Goal: Task Accomplishment & Management: Use online tool/utility

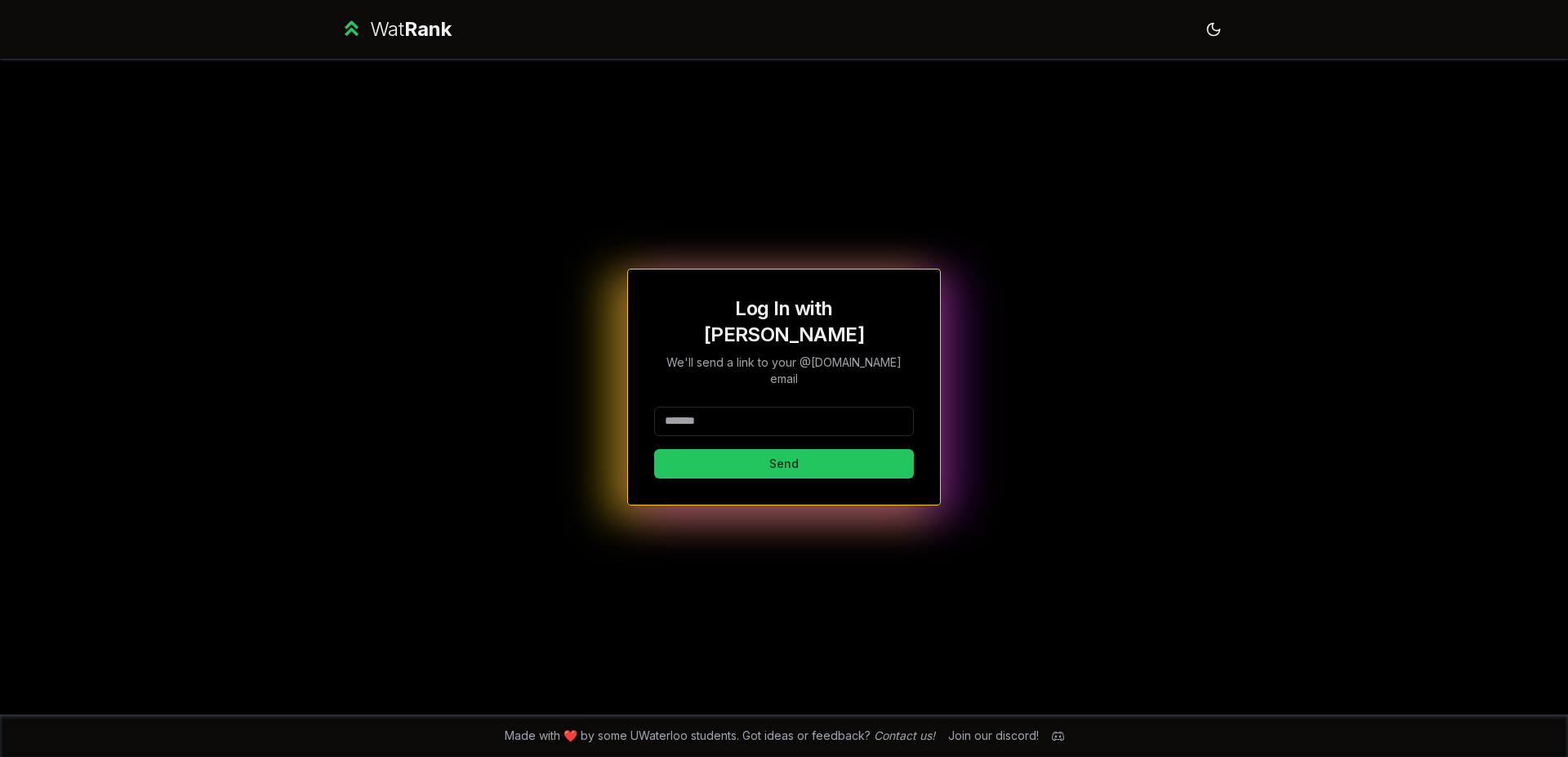
click at [815, 407] on input at bounding box center [783, 421] width 260 height 30
click at [654, 449] on button "Send" at bounding box center [783, 463] width 260 height 30
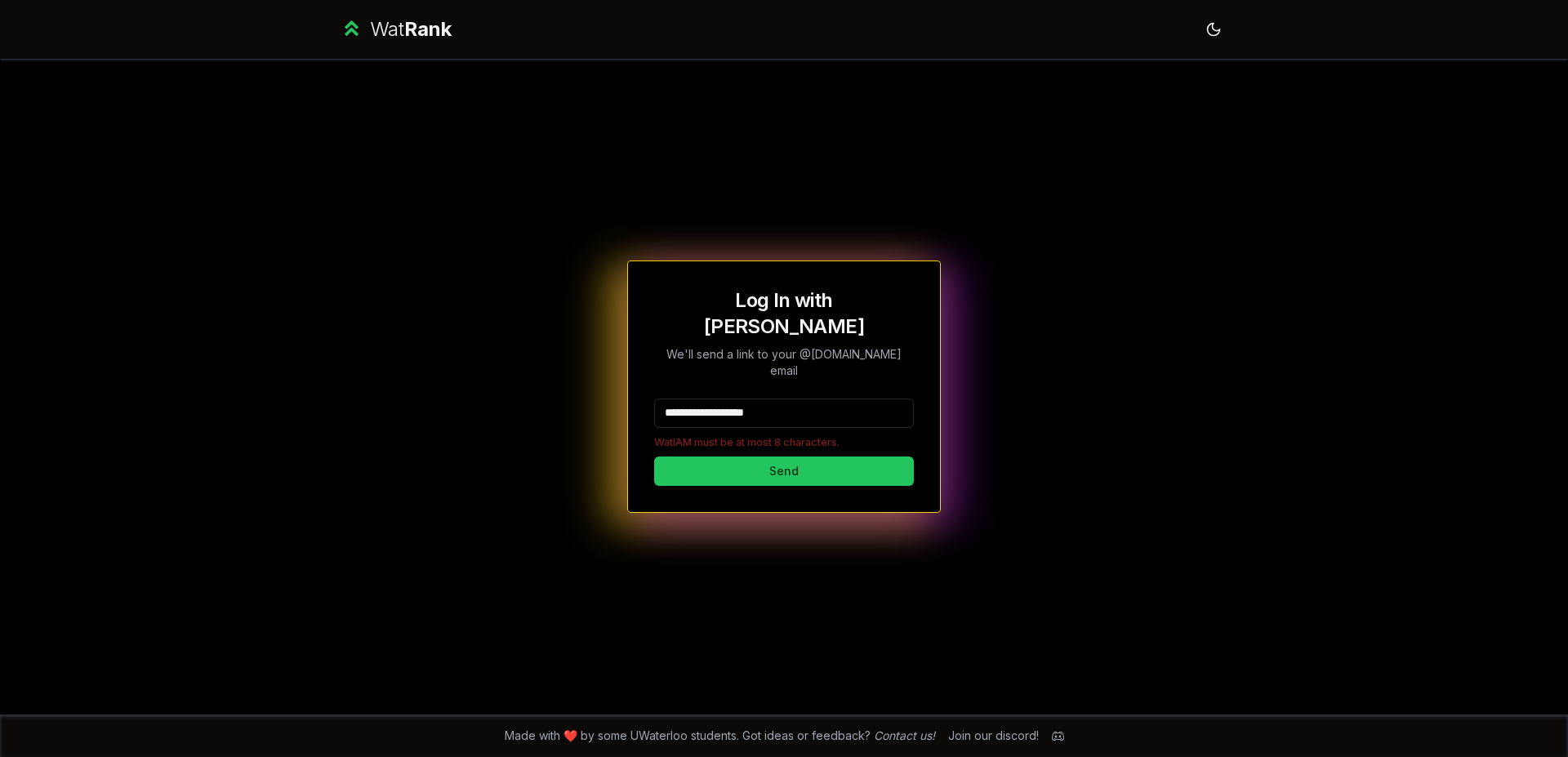
drag, startPoint x: 835, startPoint y: 392, endPoint x: 281, endPoint y: 389, distance: 554.0
click at [654, 399] on input "**********" at bounding box center [783, 413] width 260 height 30
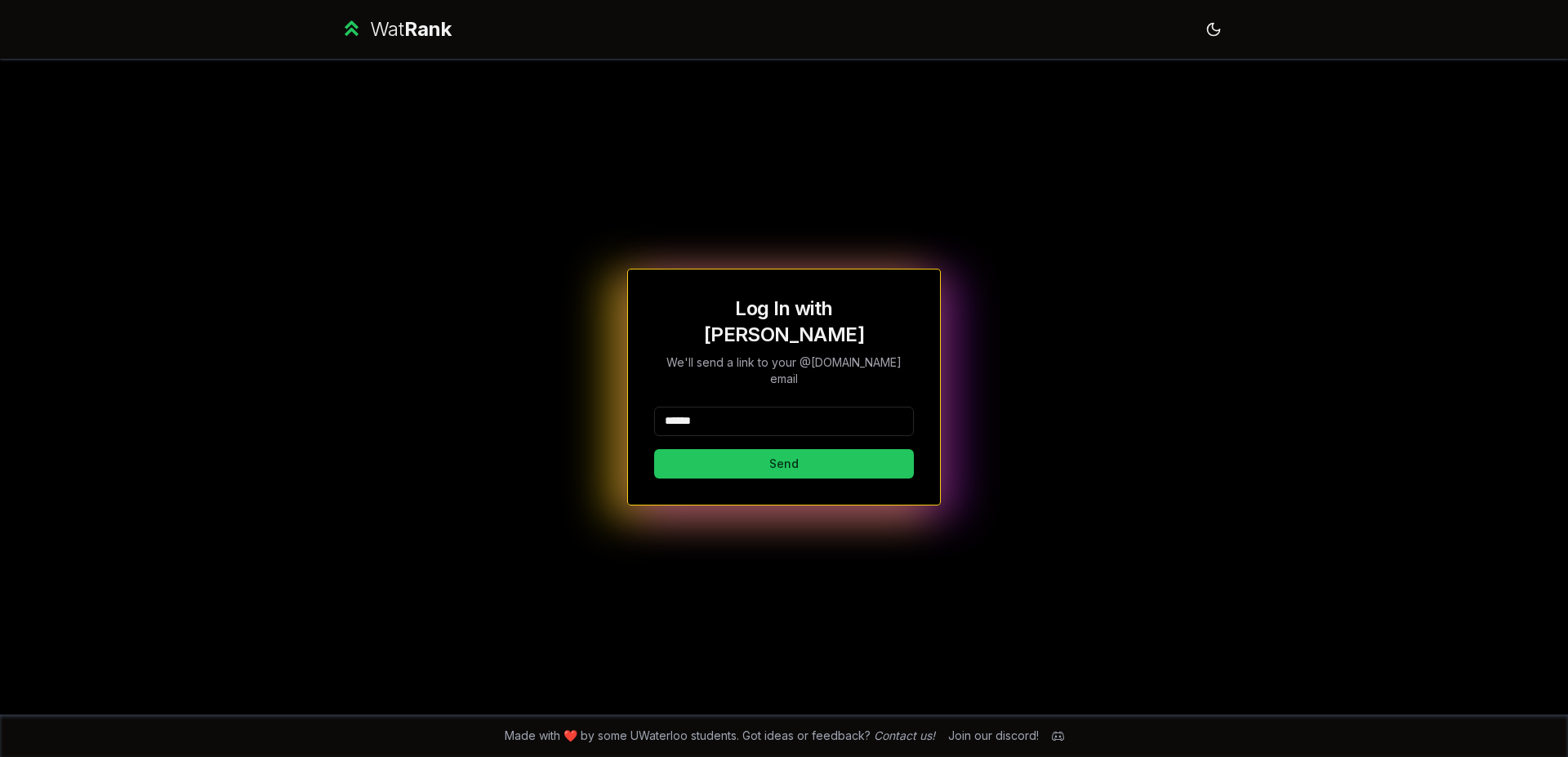
type input "******"
click at [654, 449] on button "Send" at bounding box center [783, 463] width 260 height 30
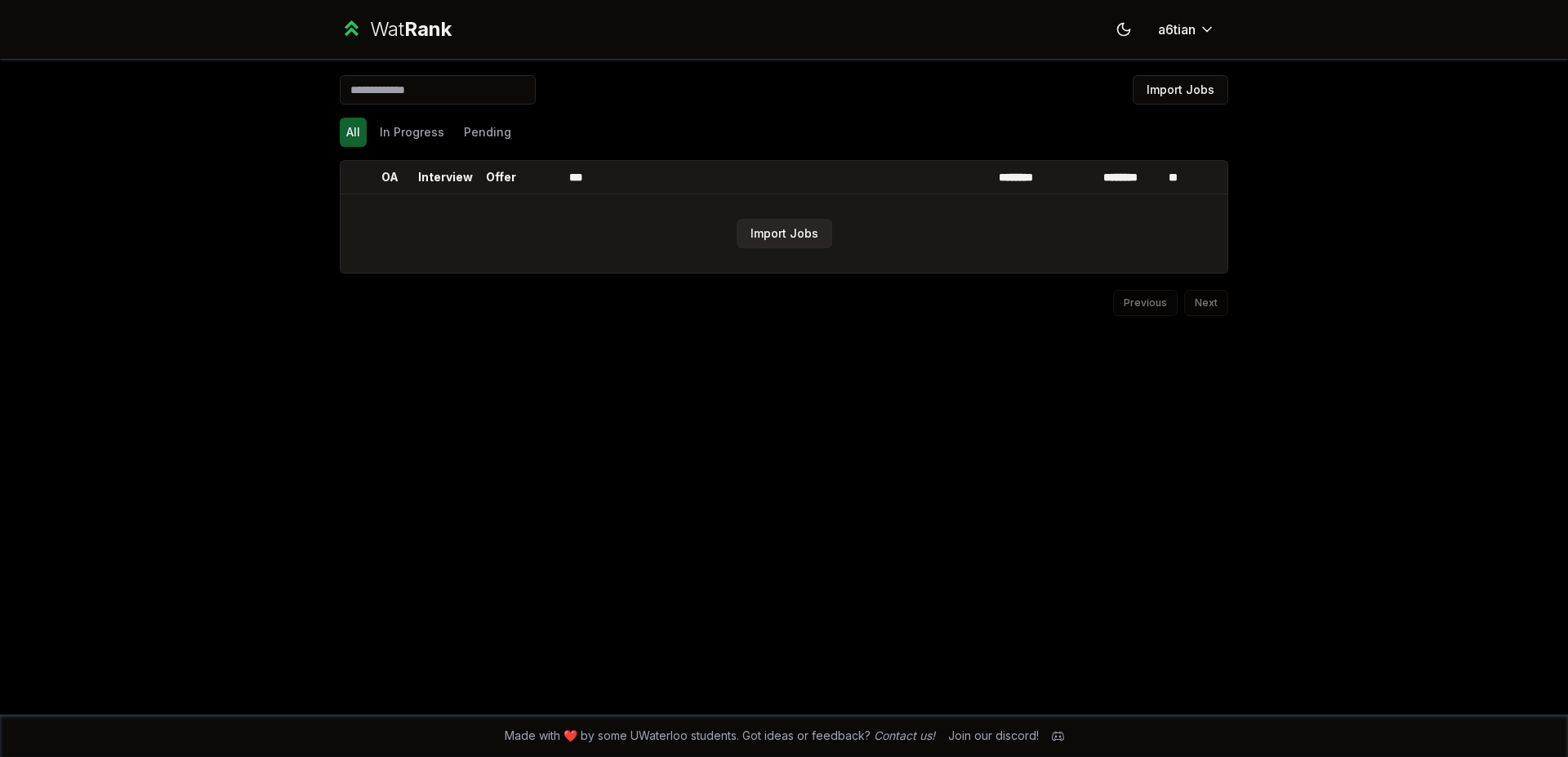
click at [796, 233] on button "Import Jobs" at bounding box center [784, 233] width 95 height 30
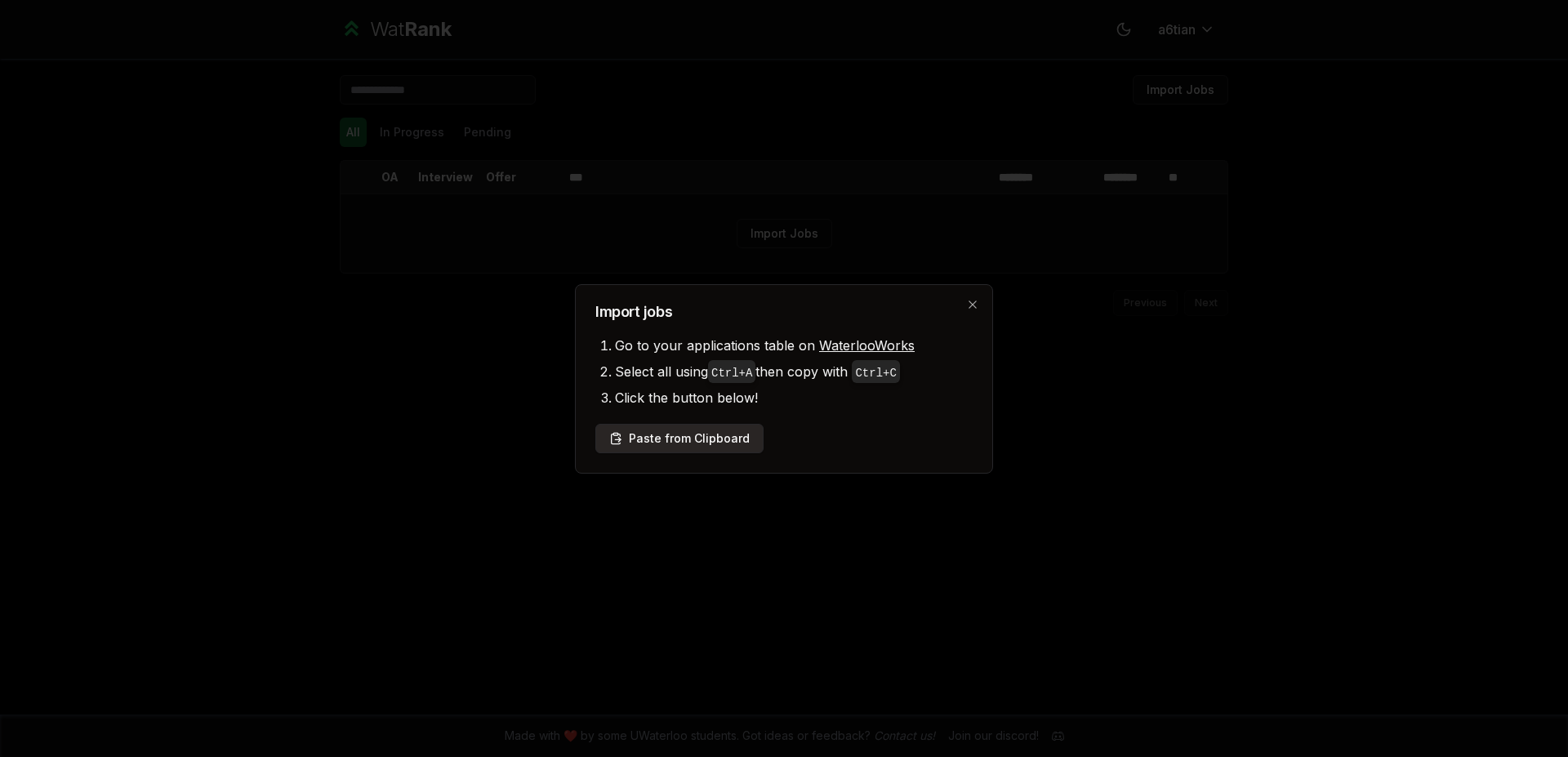
click at [720, 437] on button "Paste from Clipboard" at bounding box center [679, 438] width 168 height 30
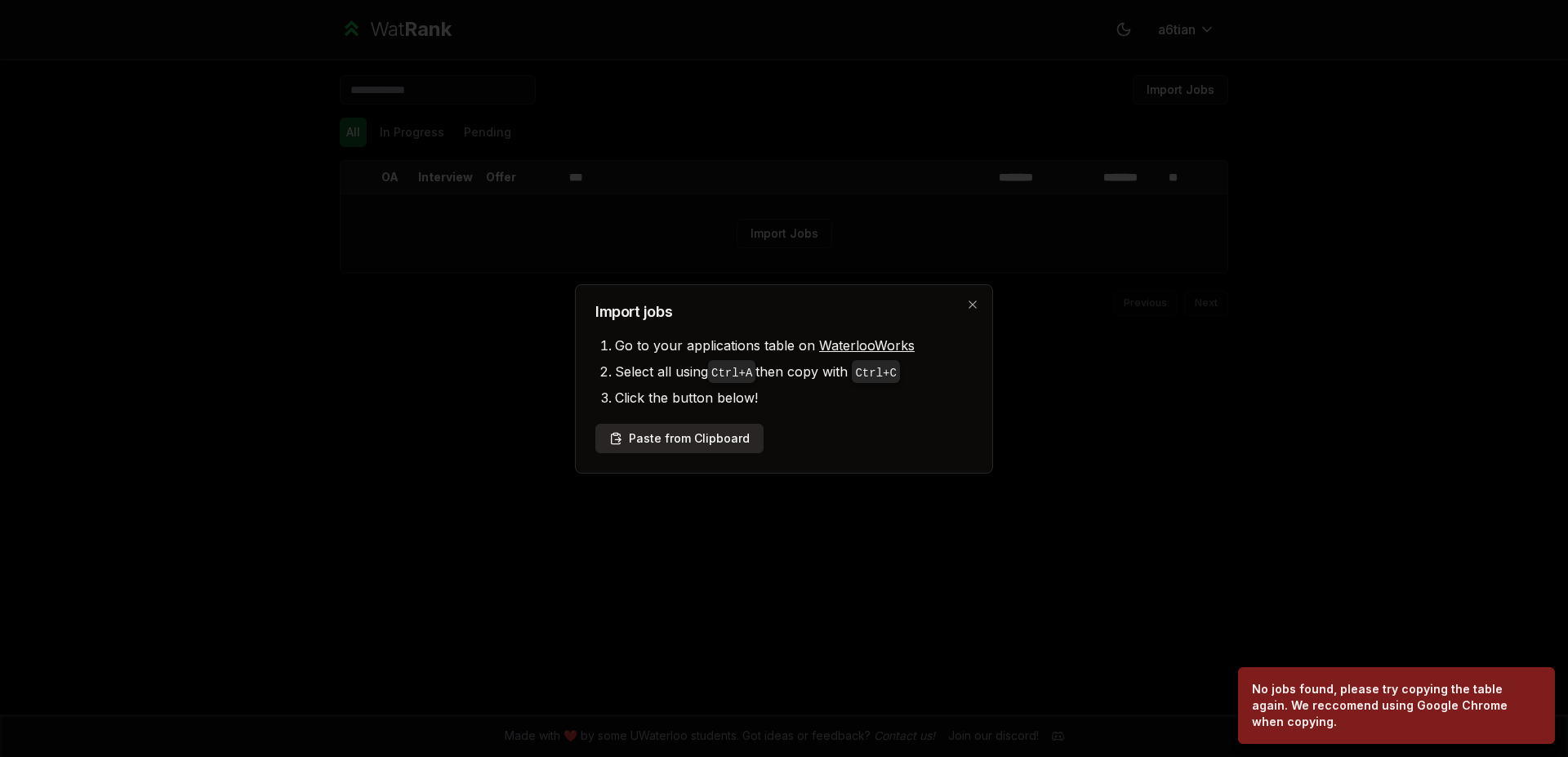
click at [692, 433] on button "Paste from Clipboard" at bounding box center [679, 438] width 168 height 30
drag, startPoint x: 692, startPoint y: 433, endPoint x: 731, endPoint y: 449, distance: 42.2
click at [731, 449] on button "Paste from Clipboard" at bounding box center [679, 438] width 168 height 30
click at [964, 308] on h2 "Import jobs" at bounding box center [784, 312] width 377 height 14
click at [977, 304] on icon "button" at bounding box center [973, 304] width 13 height 13
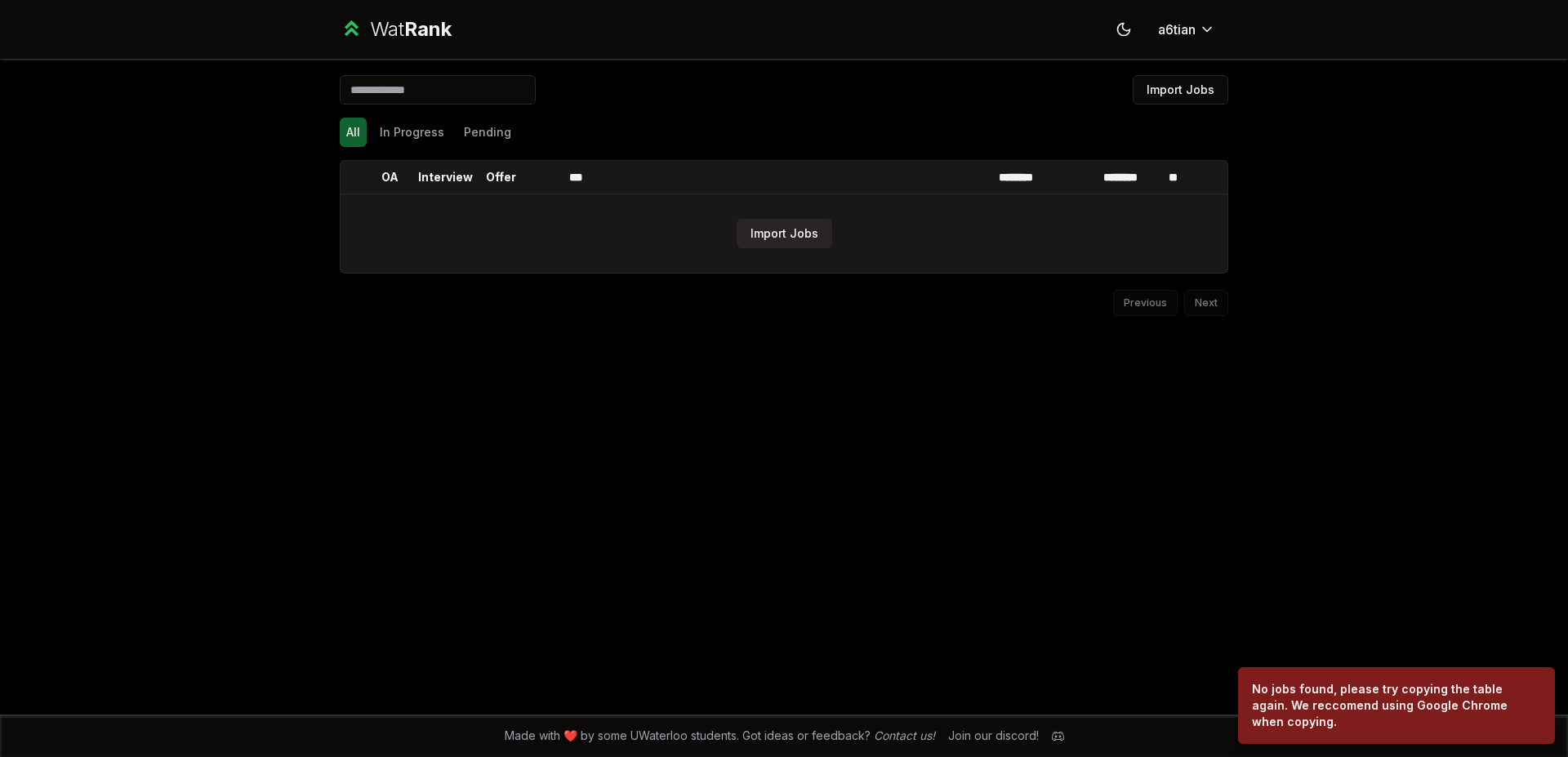
click at [756, 238] on button "Import Jobs" at bounding box center [784, 233] width 95 height 30
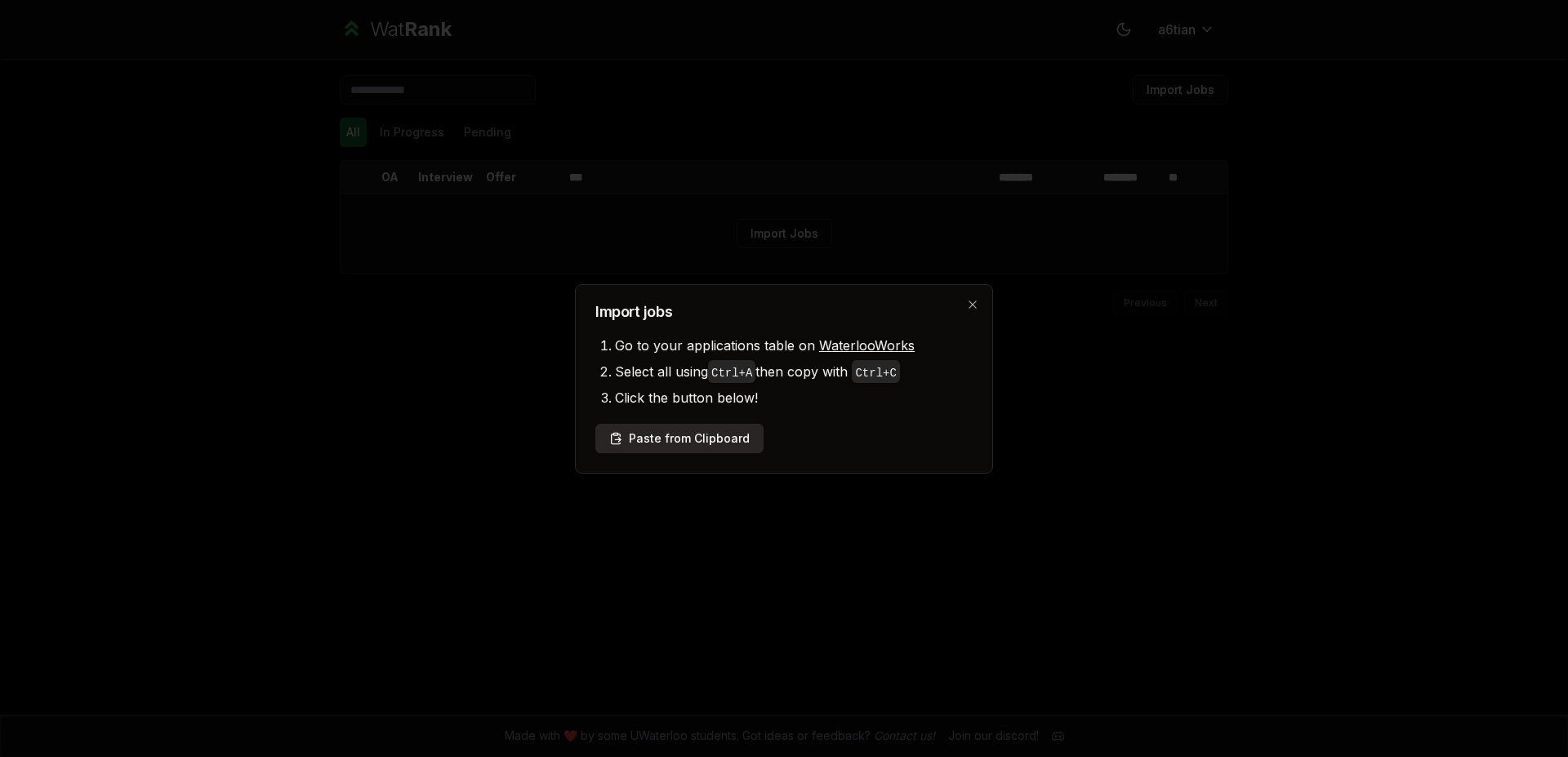
click at [681, 428] on button "Paste from Clipboard" at bounding box center [679, 438] width 168 height 30
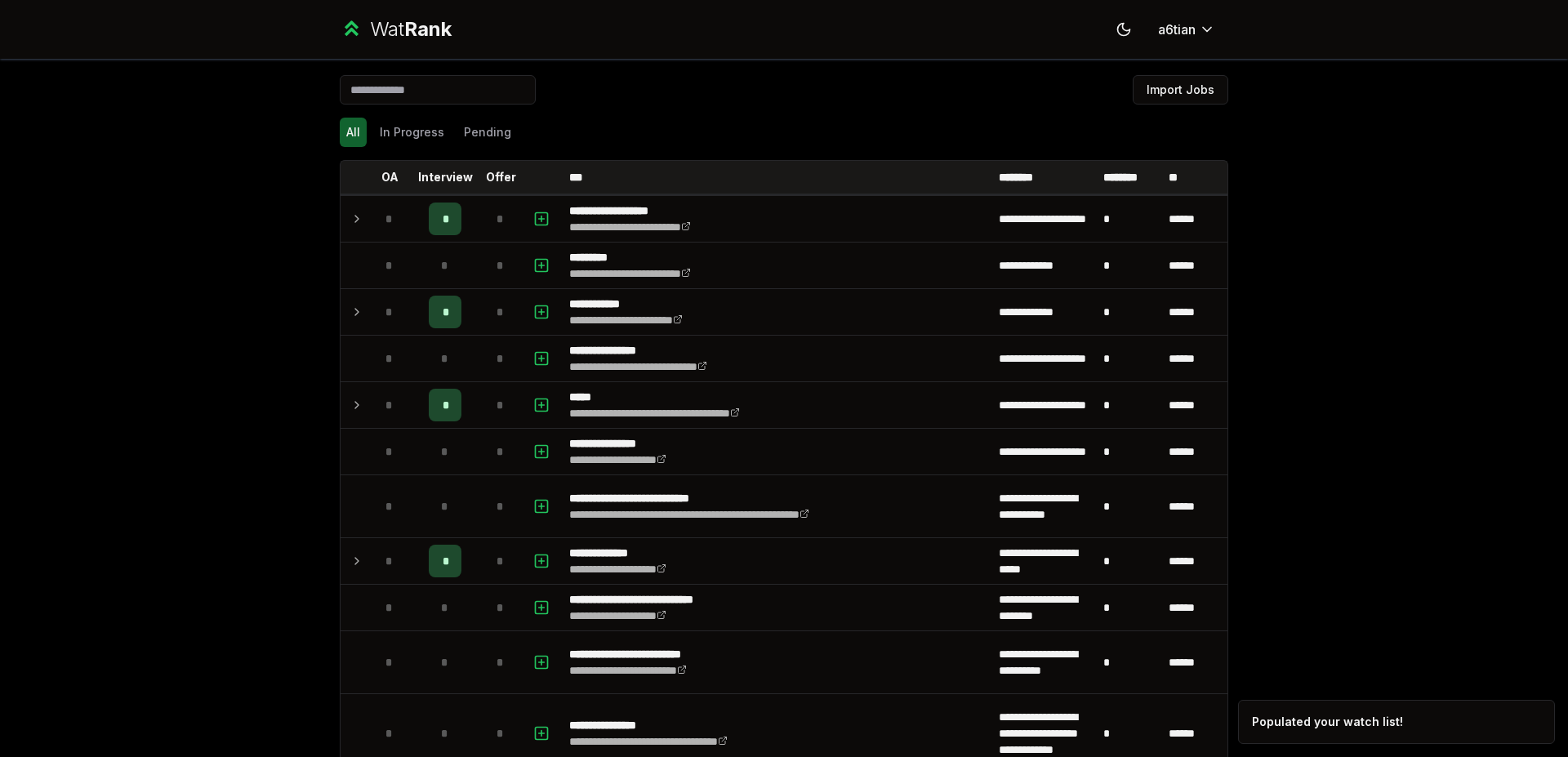
click at [1300, 494] on div "**********" at bounding box center [784, 378] width 1568 height 757
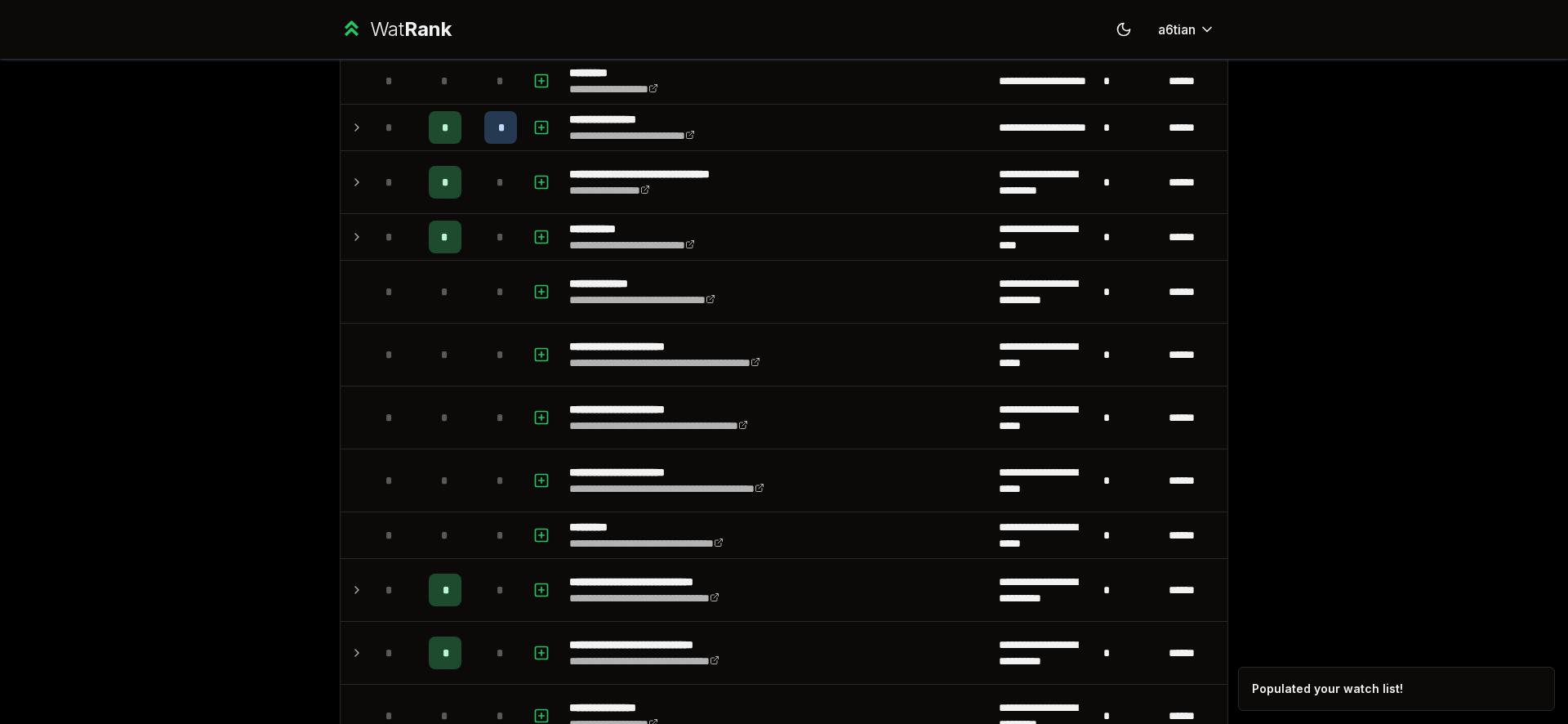
scroll to position [35, 0]
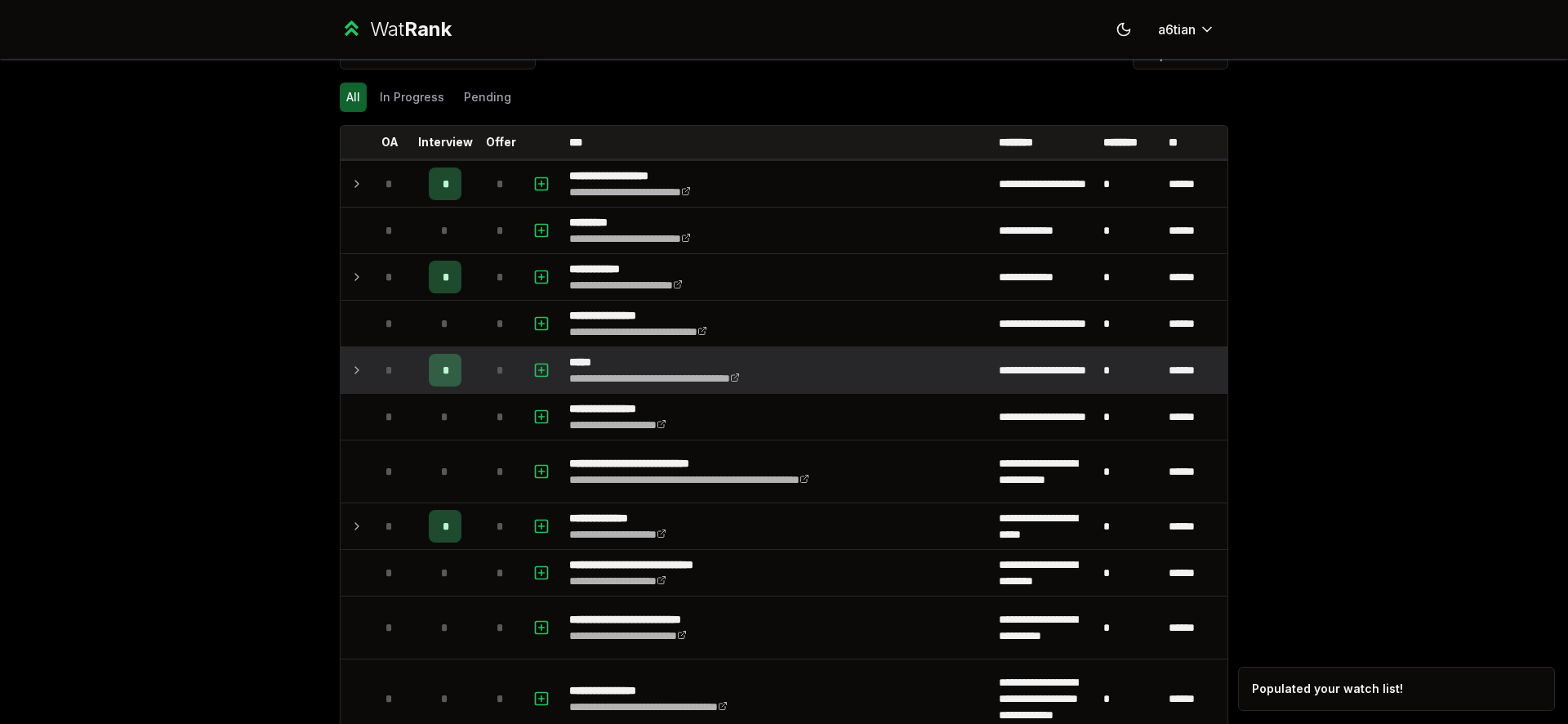
click at [342, 359] on td at bounding box center [353, 369] width 26 height 46
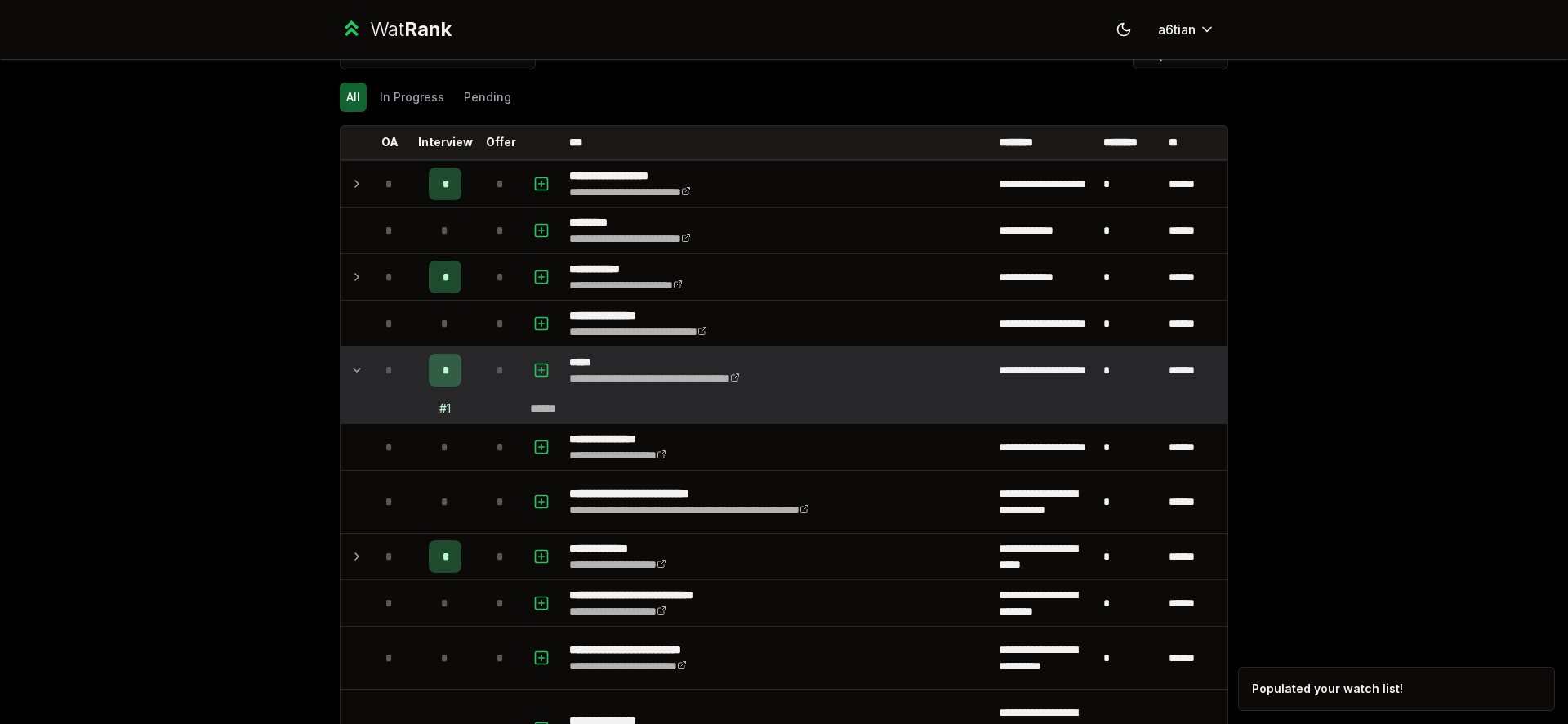
click at [560, 406] on div "******" at bounding box center [549, 409] width 39 height 16
click at [385, 375] on span "*" at bounding box center [389, 370] width 7 height 16
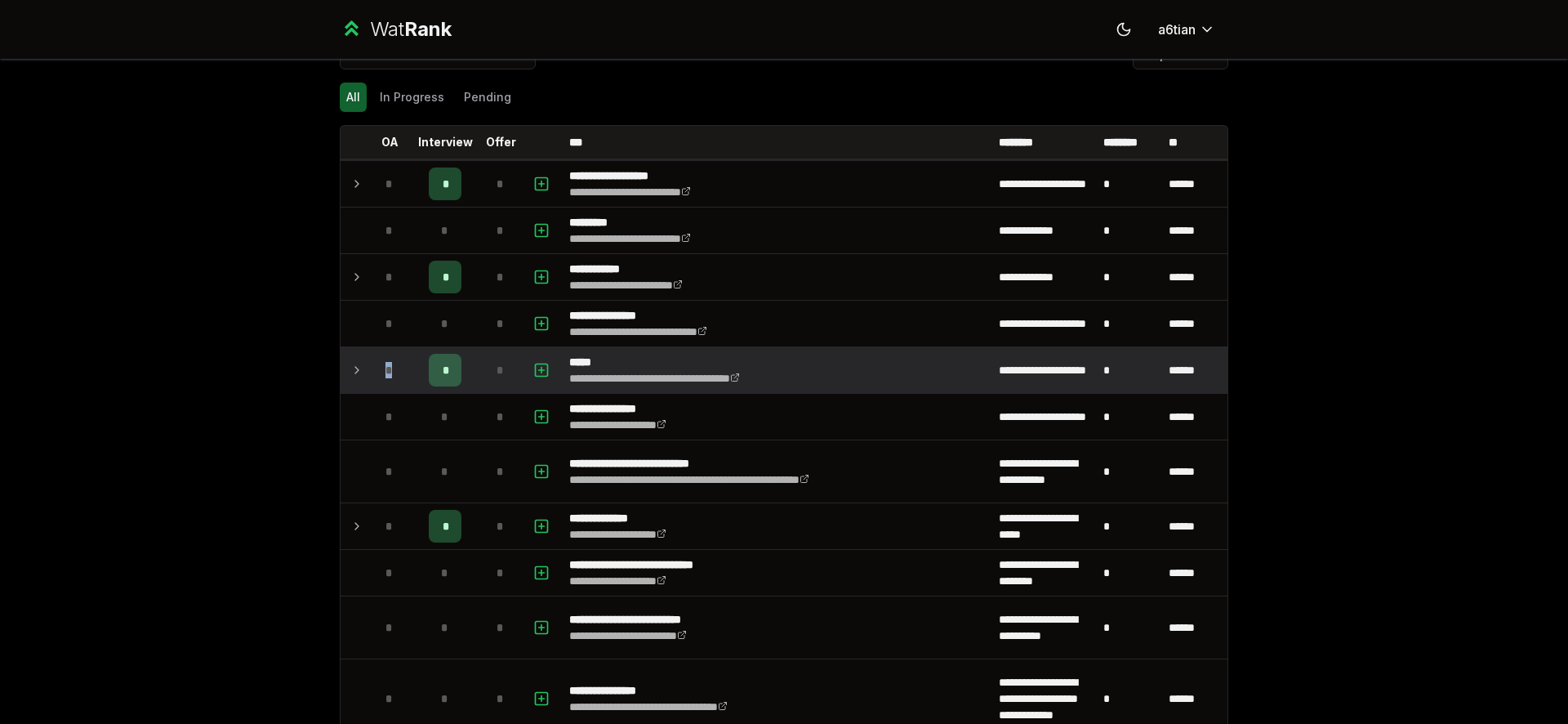
click at [385, 375] on span "*" at bounding box center [389, 370] width 7 height 16
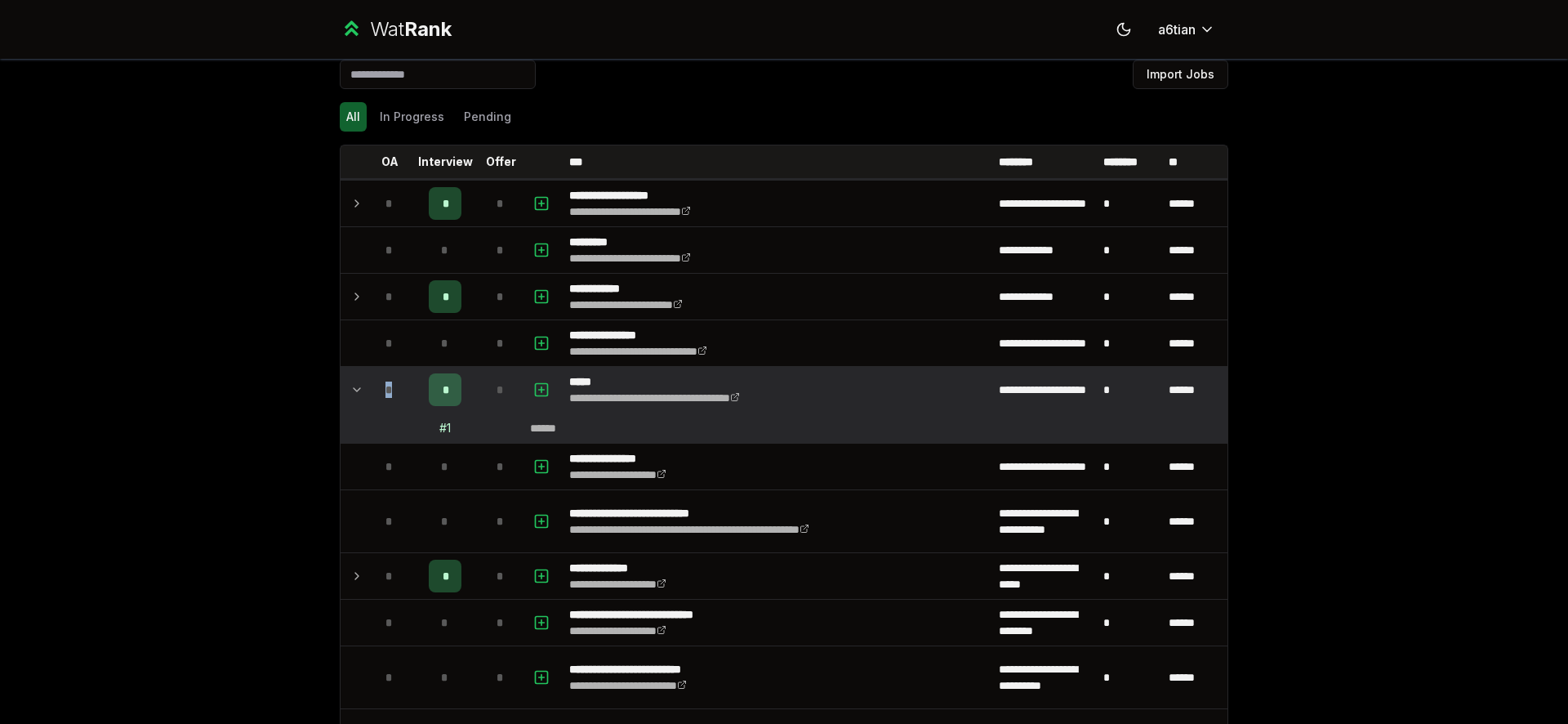
scroll to position [0, 0]
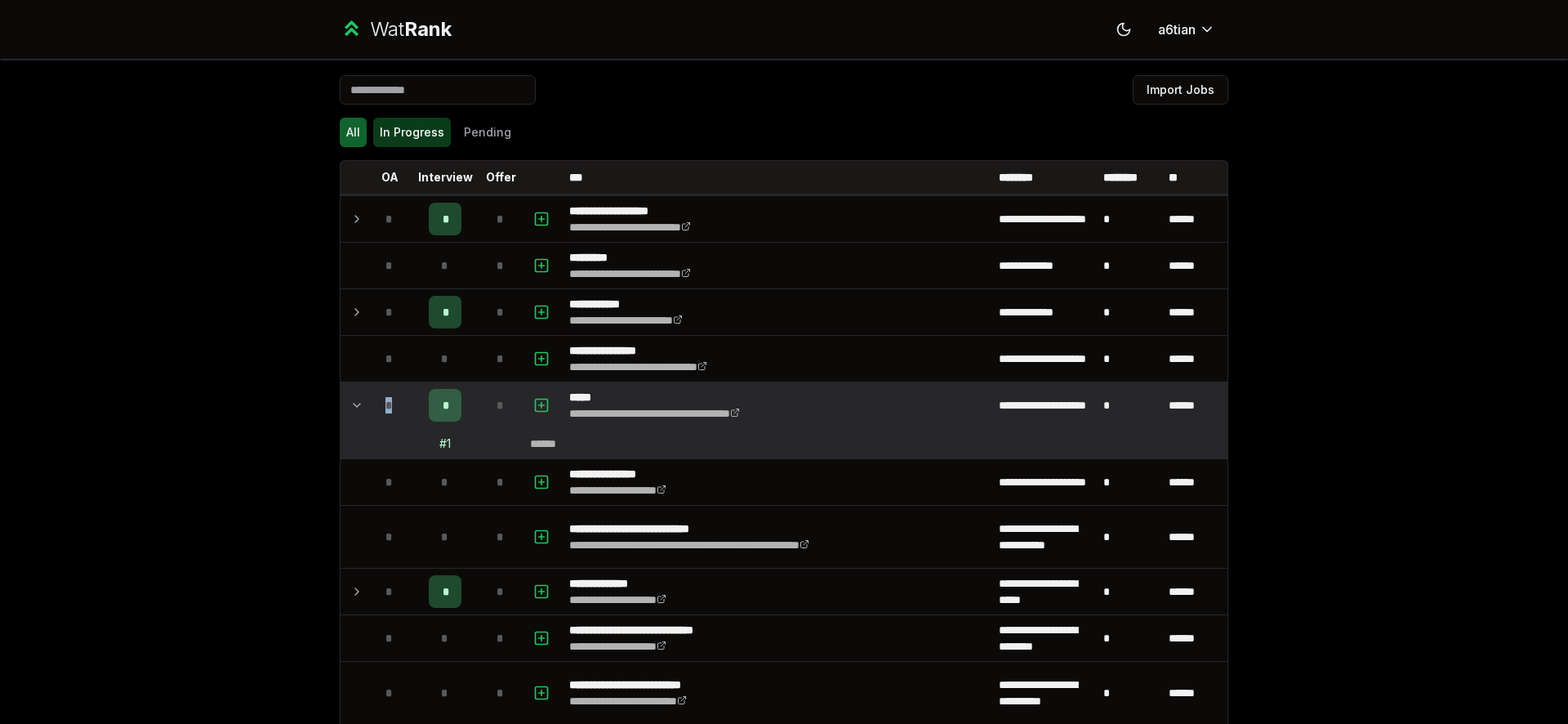
click at [414, 140] on button "In Progress" at bounding box center [412, 132] width 77 height 30
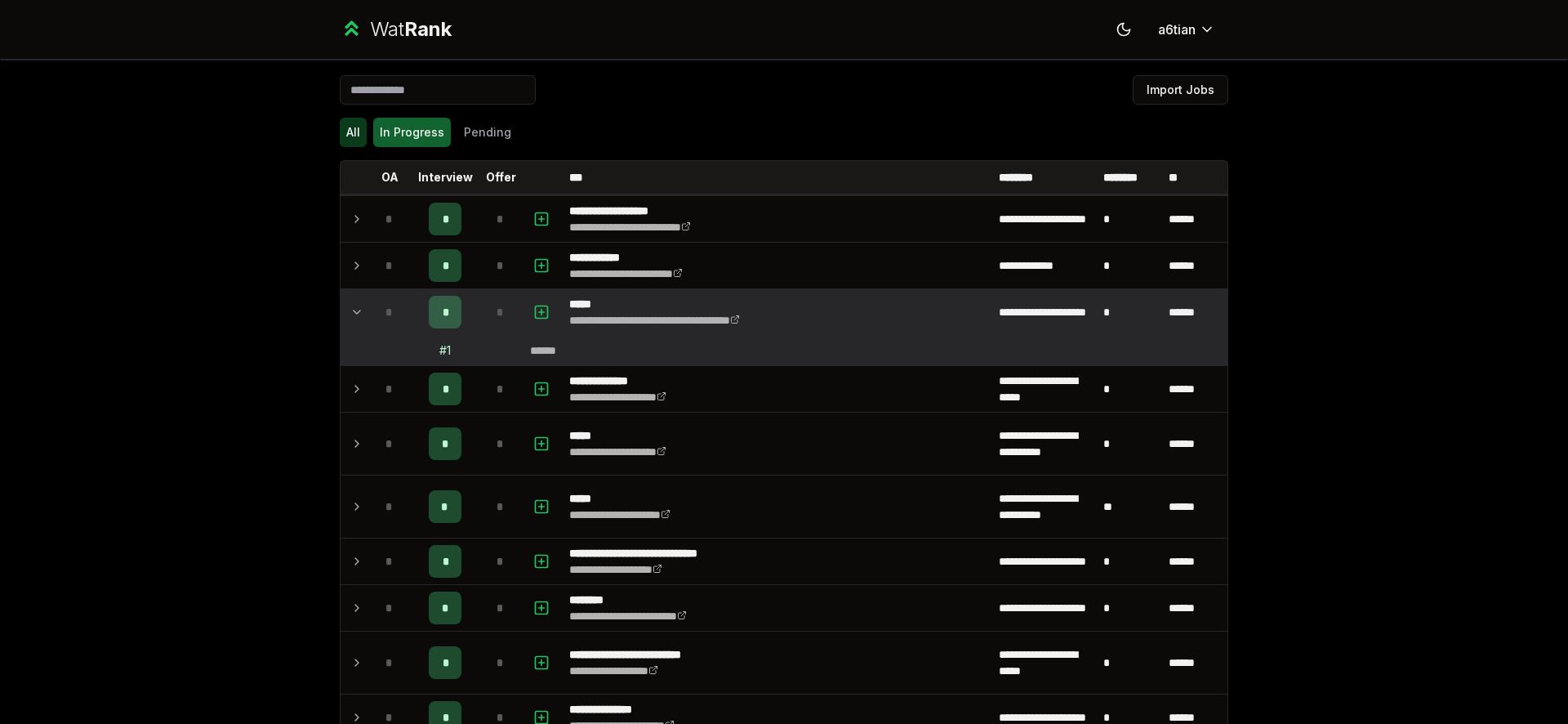
drag, startPoint x: 315, startPoint y: 132, endPoint x: 342, endPoint y: 134, distance: 27.1
click at [316, 132] on div "**********" at bounding box center [784, 709] width 941 height 1302
click at [343, 134] on button "All" at bounding box center [353, 132] width 27 height 30
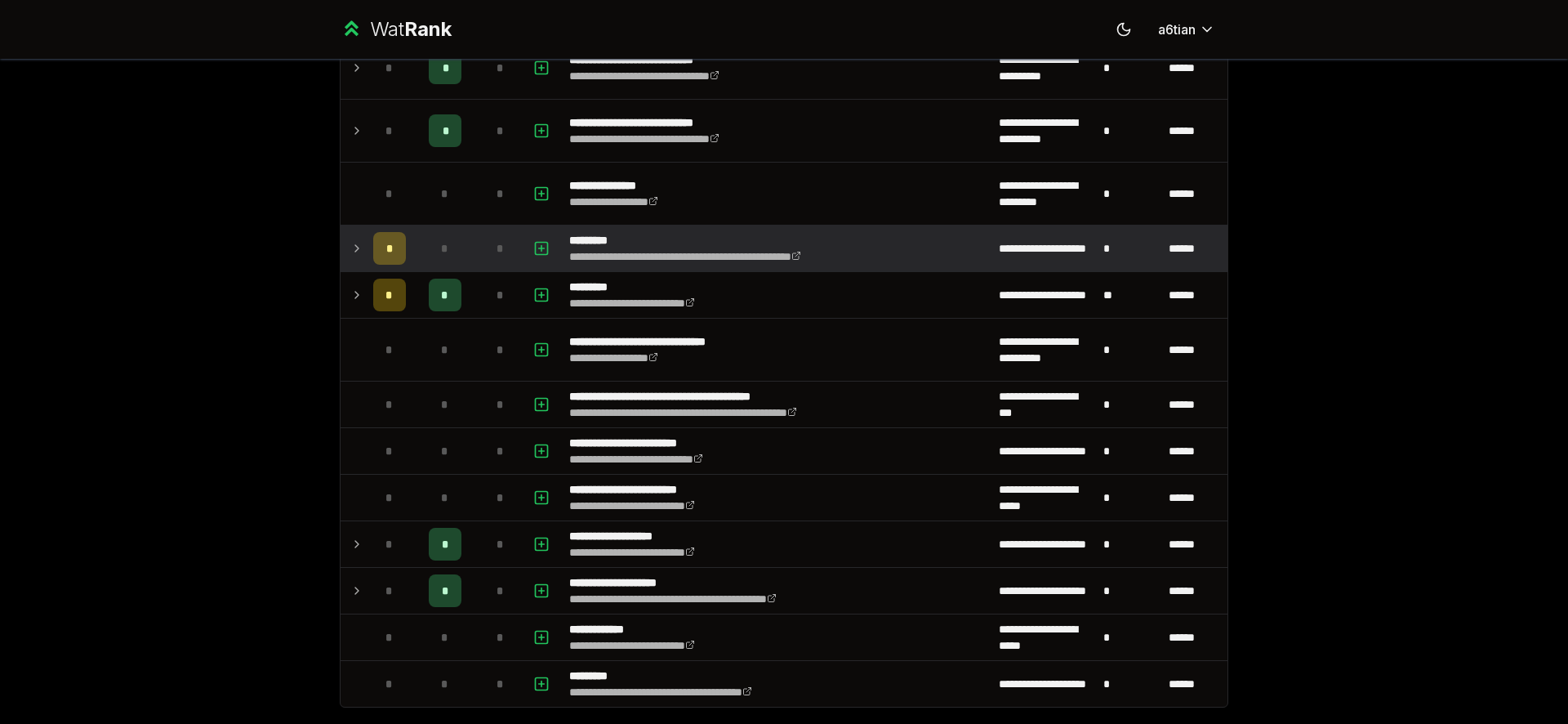
scroll to position [1960, 0]
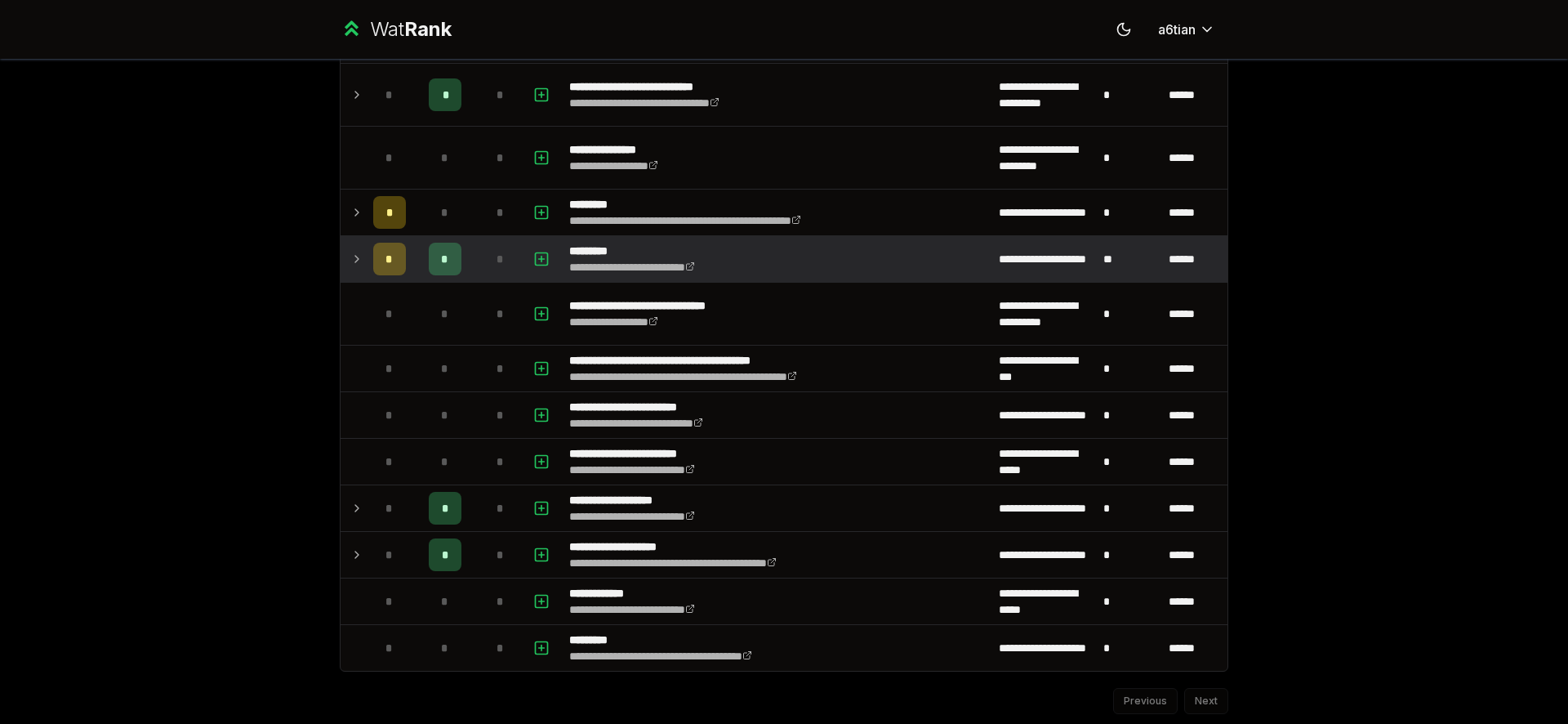
click at [374, 257] on div "*" at bounding box center [390, 259] width 32 height 32
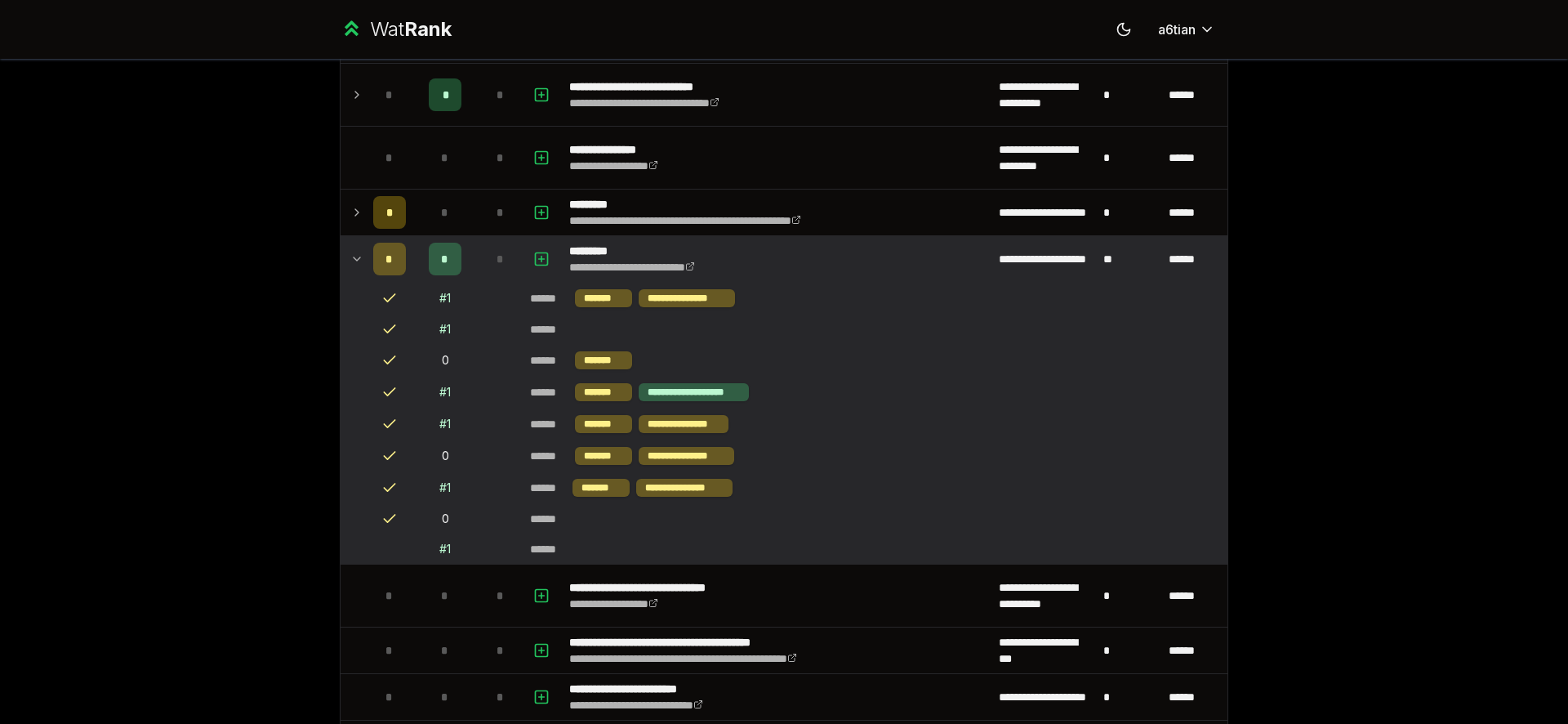
click at [385, 264] on span "*" at bounding box center [389, 259] width 7 height 16
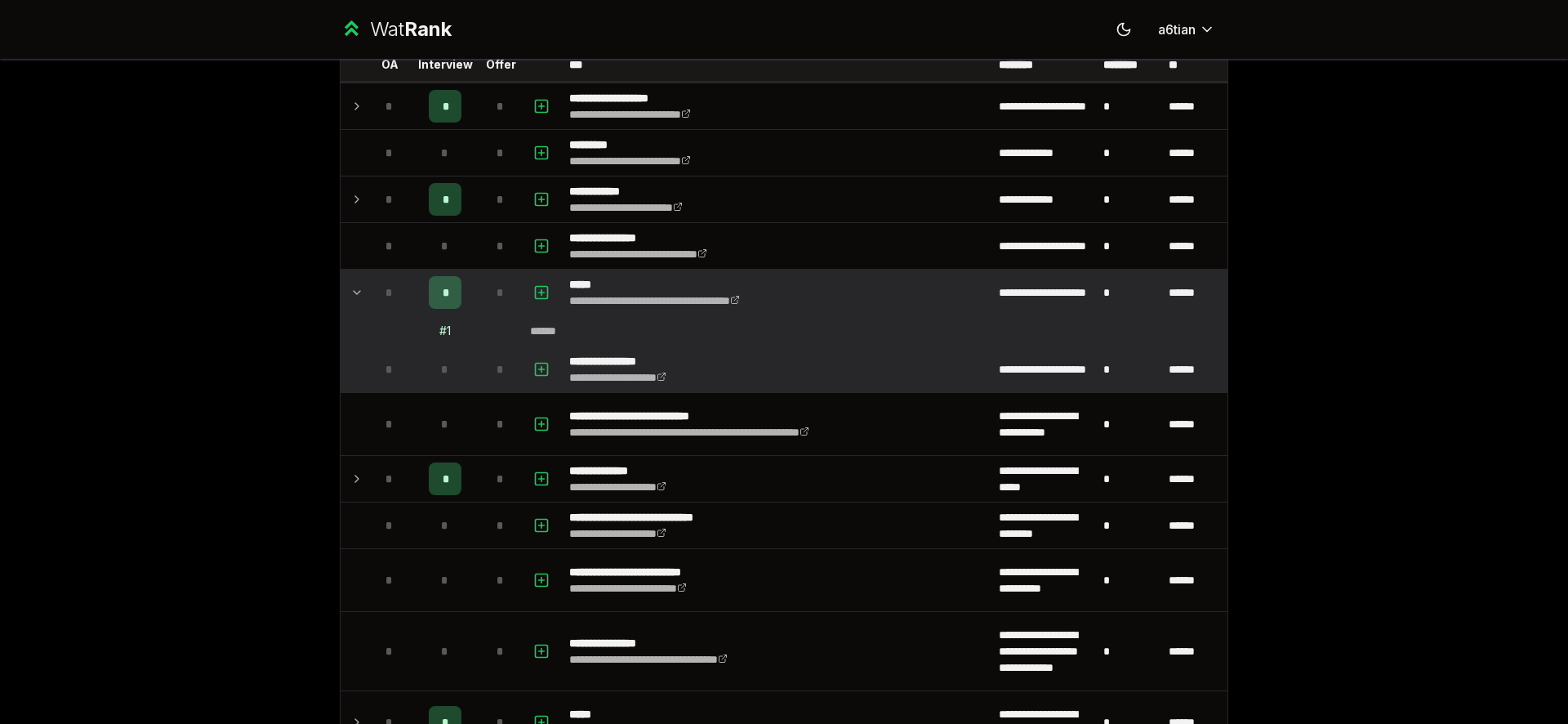
scroll to position [0, 0]
